Goal: Navigation & Orientation: Find specific page/section

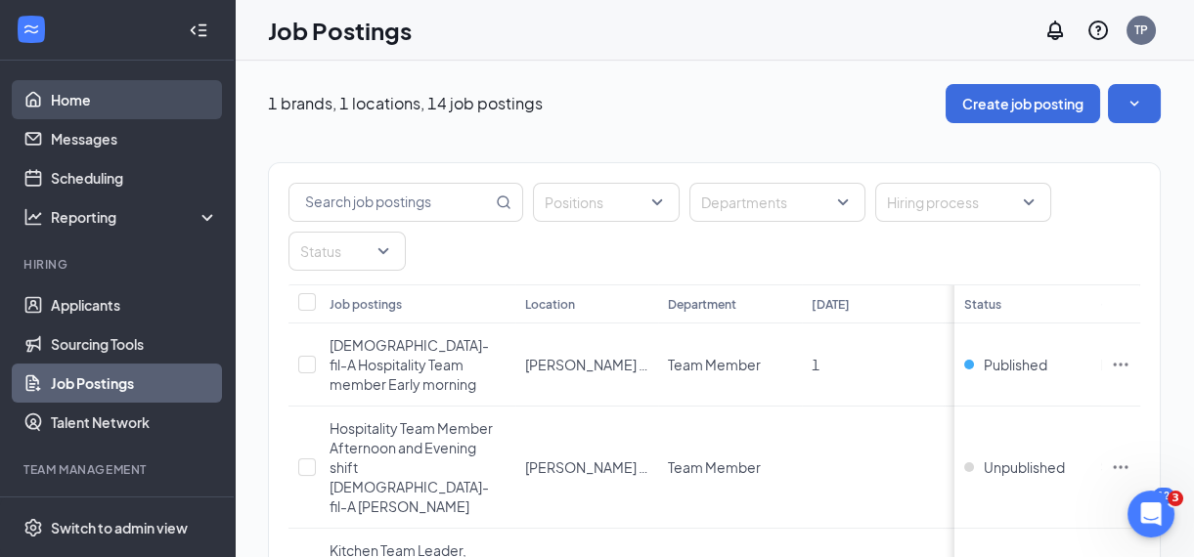
click at [66, 101] on link "Home" at bounding box center [134, 99] width 167 height 39
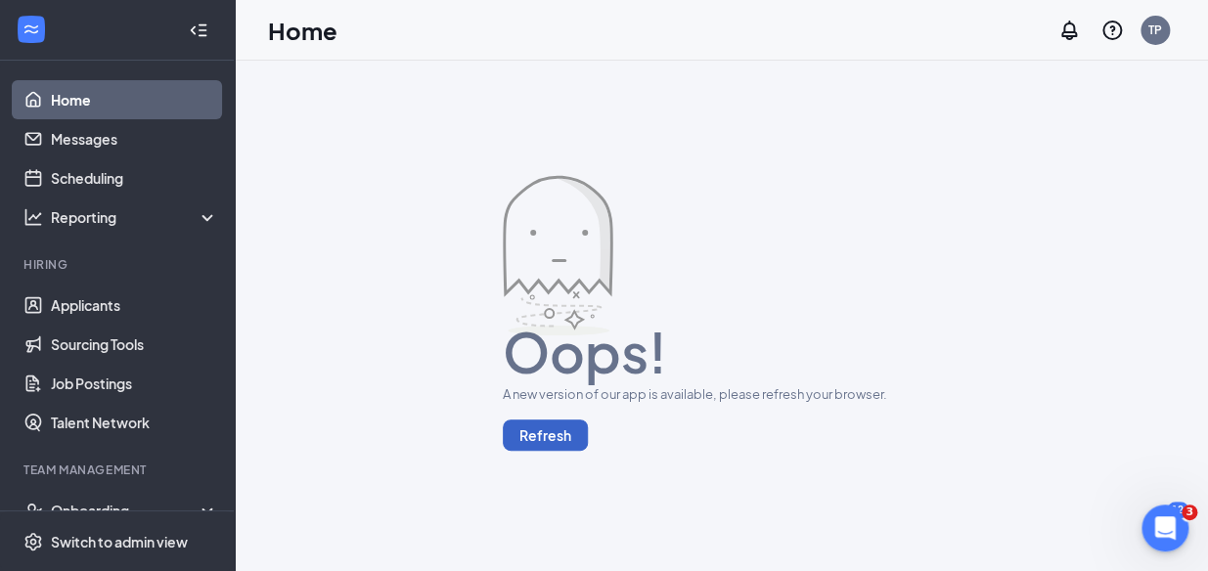
click at [549, 432] on button "Refresh" at bounding box center [545, 434] width 85 height 31
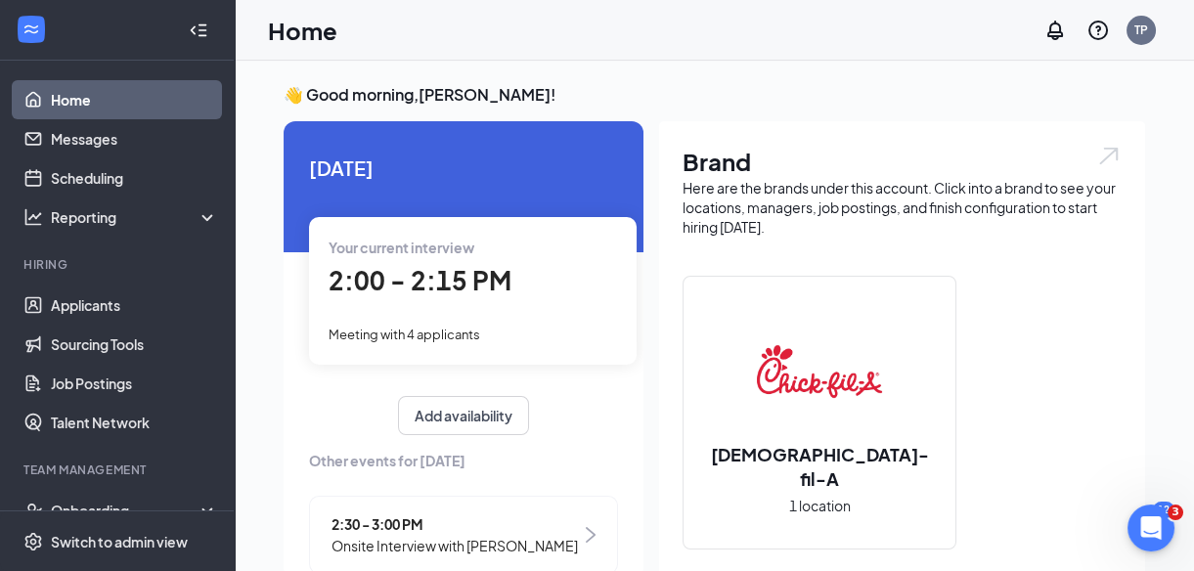
click at [445, 293] on span "2:00 - 2:15 PM" at bounding box center [420, 280] width 183 height 32
